Goal: Navigation & Orientation: Understand site structure

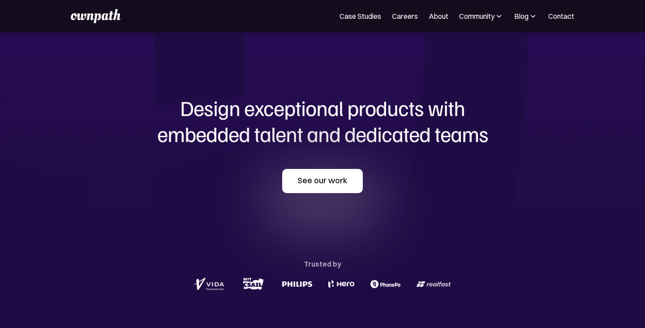
click at [333, 183] on link "See our work" at bounding box center [322, 181] width 81 height 24
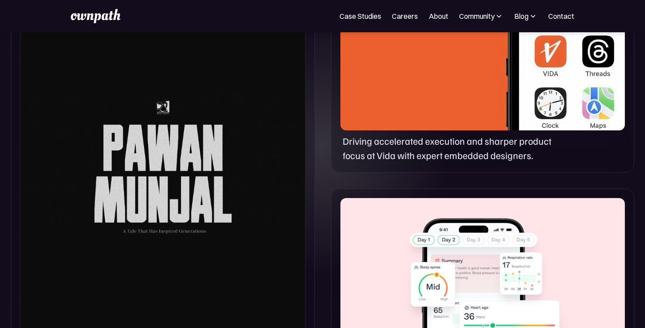
scroll to position [435, 0]
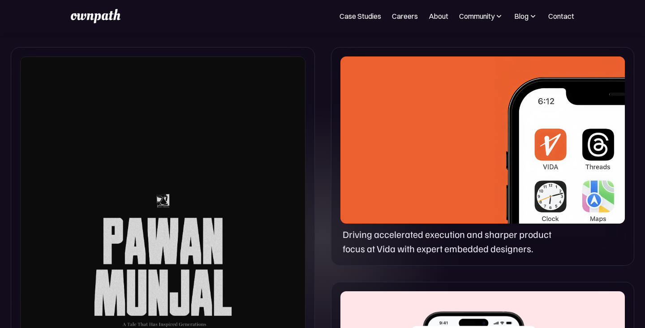
click at [236, 250] on div at bounding box center [162, 257] width 285 height 403
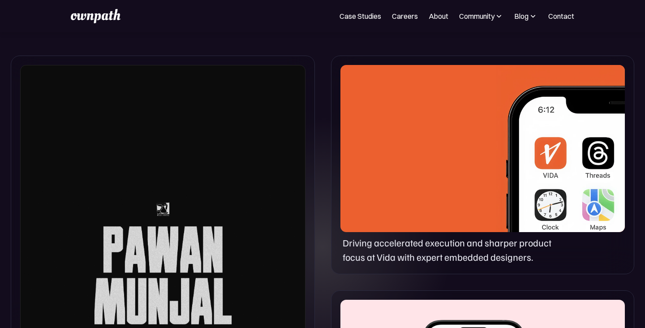
scroll to position [0, 0]
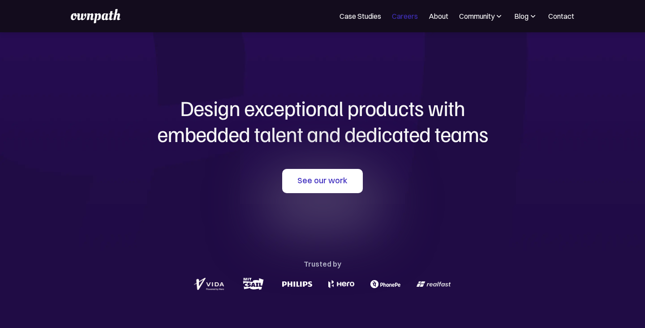
click at [397, 19] on link "Careers" at bounding box center [405, 16] width 26 height 11
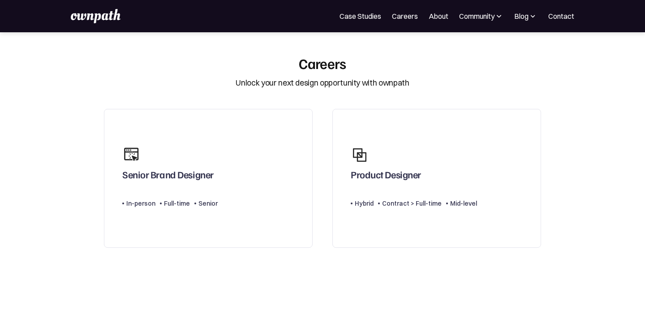
click at [361, 19] on link "Case Studies" at bounding box center [361, 16] width 42 height 11
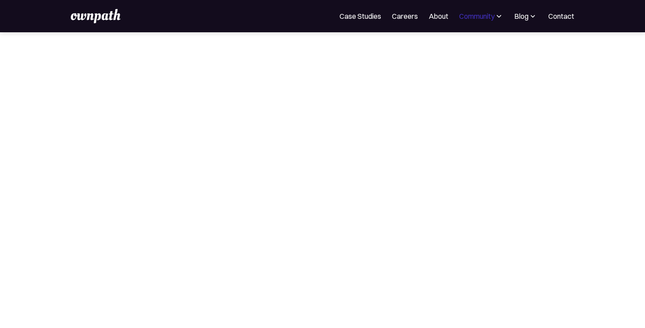
click at [491, 17] on div "Community" at bounding box center [476, 16] width 35 height 11
click at [104, 18] on img at bounding box center [95, 16] width 49 height 14
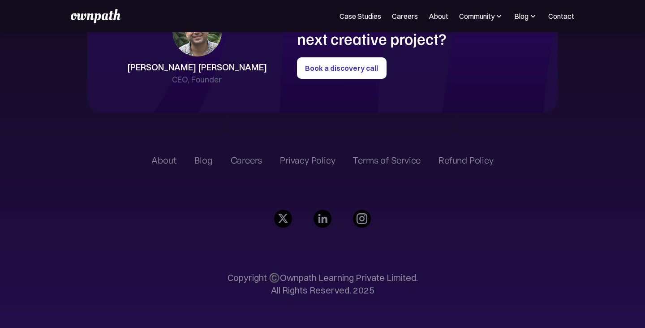
scroll to position [2097, 0]
